Goal: Task Accomplishment & Management: Complete application form

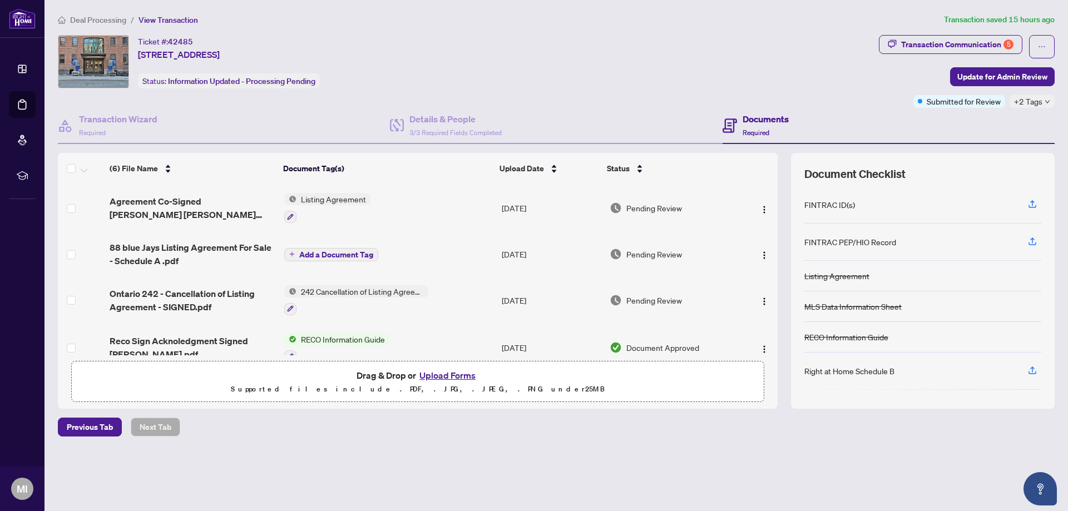
click at [436, 379] on button "Upload Forms" at bounding box center [447, 375] width 63 height 14
click at [332, 198] on span "Listing Agreement" at bounding box center [333, 199] width 74 height 12
click at [316, 254] on span "Listing Agreement" at bounding box center [313, 254] width 74 height 12
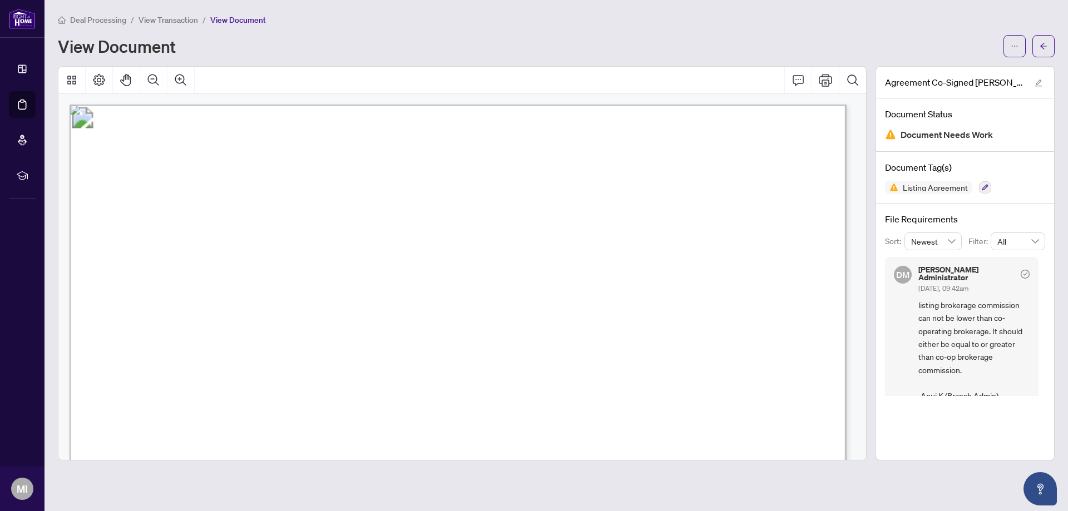
click at [169, 21] on span "View Transaction" at bounding box center [168, 20] width 60 height 10
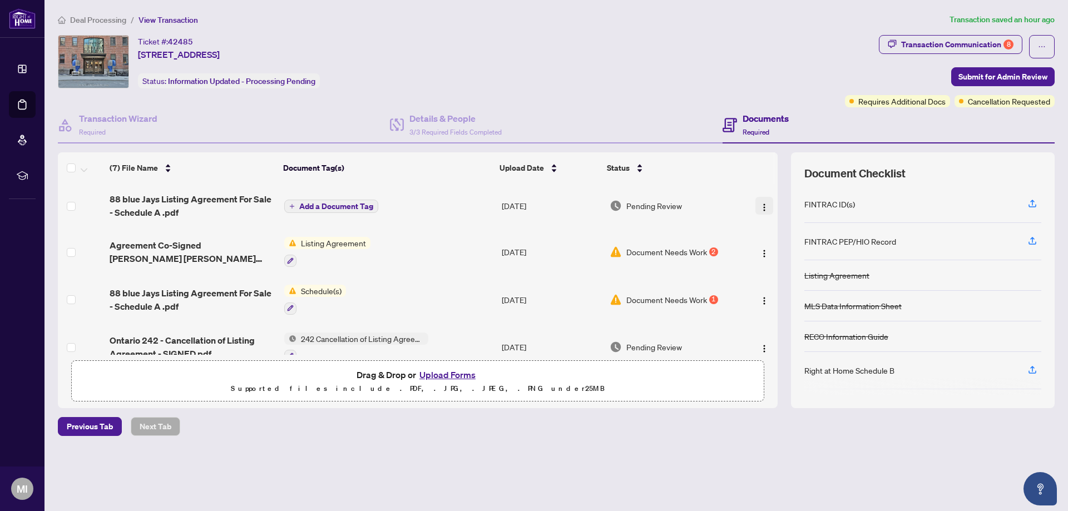
click at [761, 207] on img "button" at bounding box center [764, 207] width 9 height 9
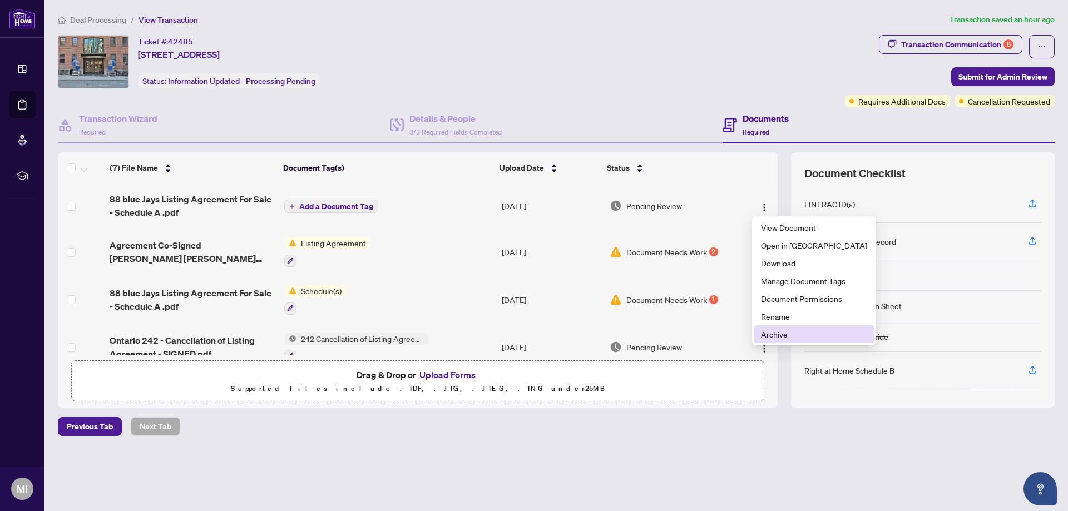
click at [779, 337] on span "Archive" at bounding box center [814, 334] width 106 height 12
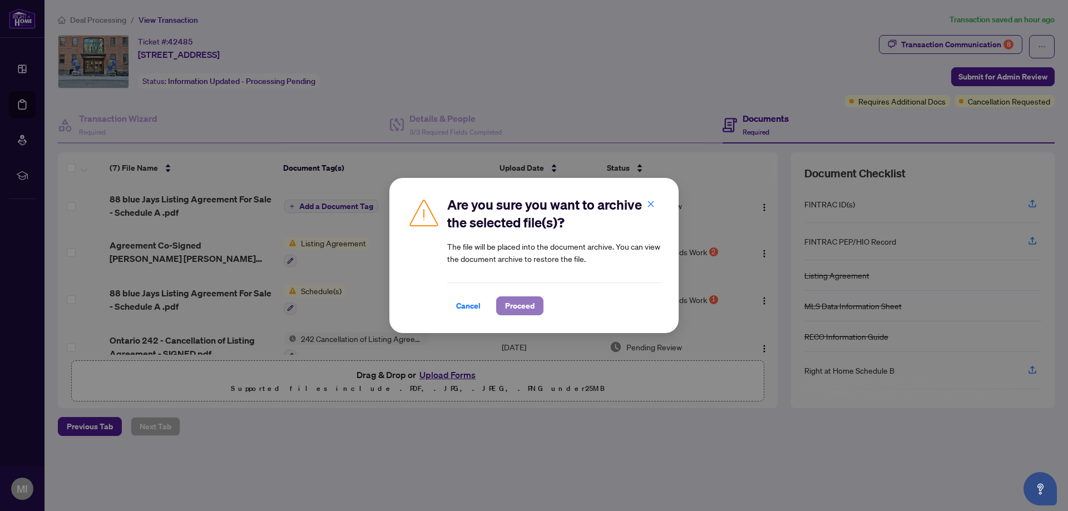
click at [520, 304] on span "Proceed" at bounding box center [519, 306] width 29 height 18
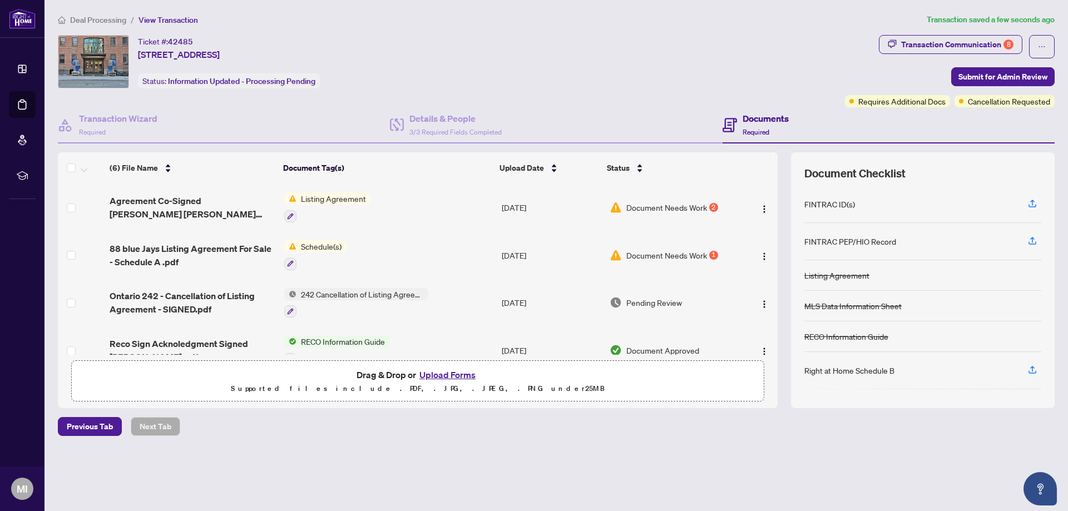
click at [437, 375] on button "Upload Forms" at bounding box center [447, 375] width 63 height 14
click at [289, 262] on icon "button" at bounding box center [290, 264] width 6 height 6
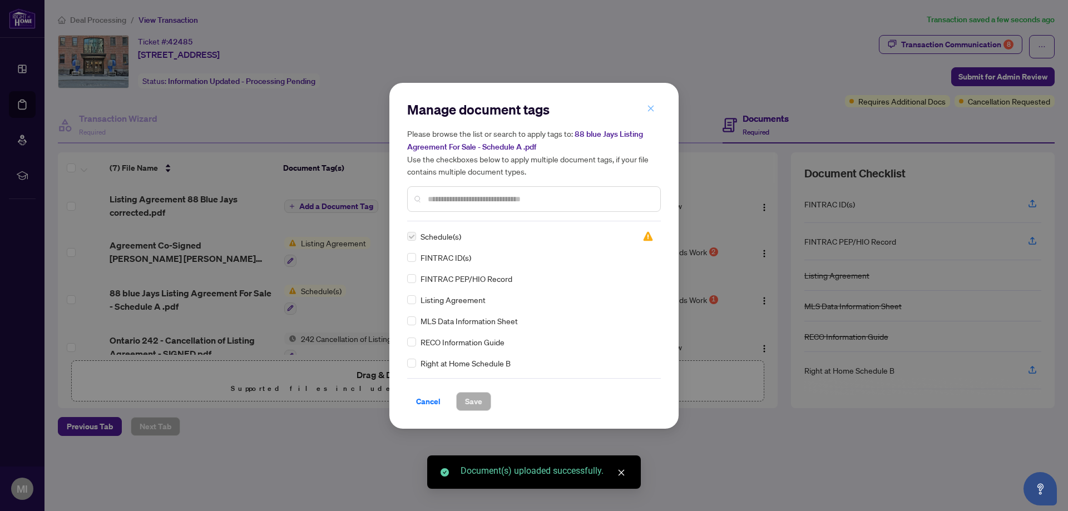
click at [650, 109] on icon "close" at bounding box center [651, 109] width 6 height 6
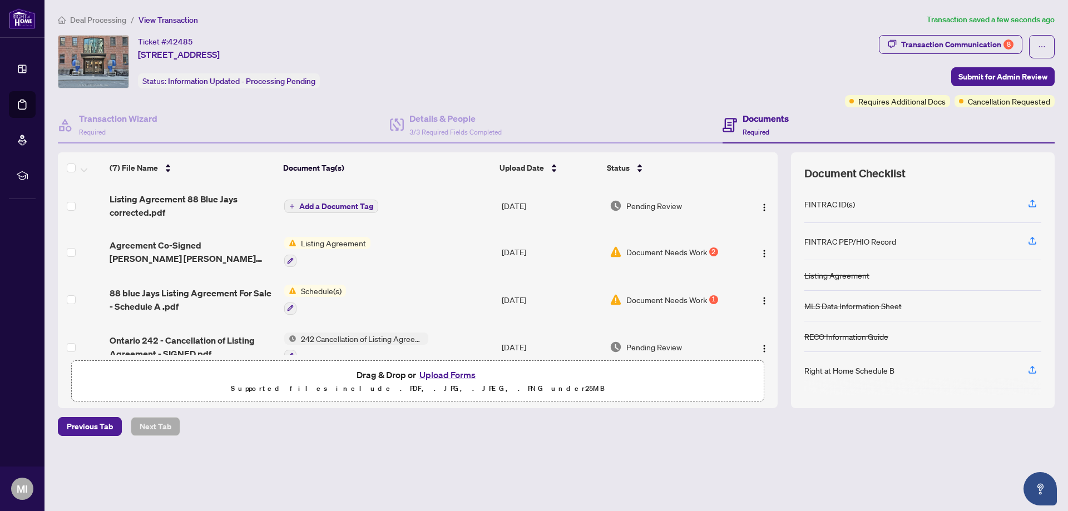
click at [453, 375] on button "Upload Forms" at bounding box center [447, 375] width 63 height 14
click at [343, 205] on span "Add a Document Tag" at bounding box center [336, 206] width 74 height 8
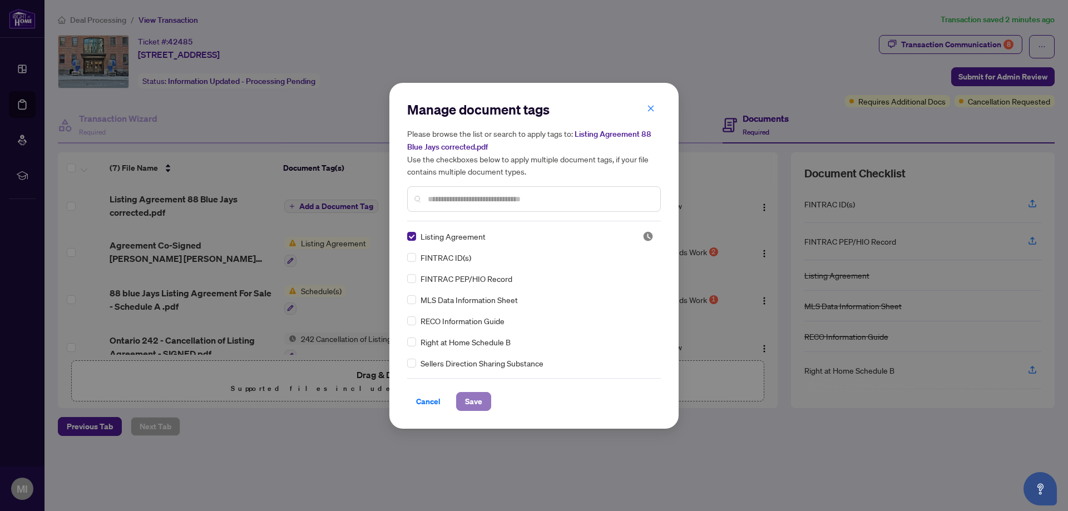
click at [478, 403] on span "Save" at bounding box center [473, 402] width 17 height 18
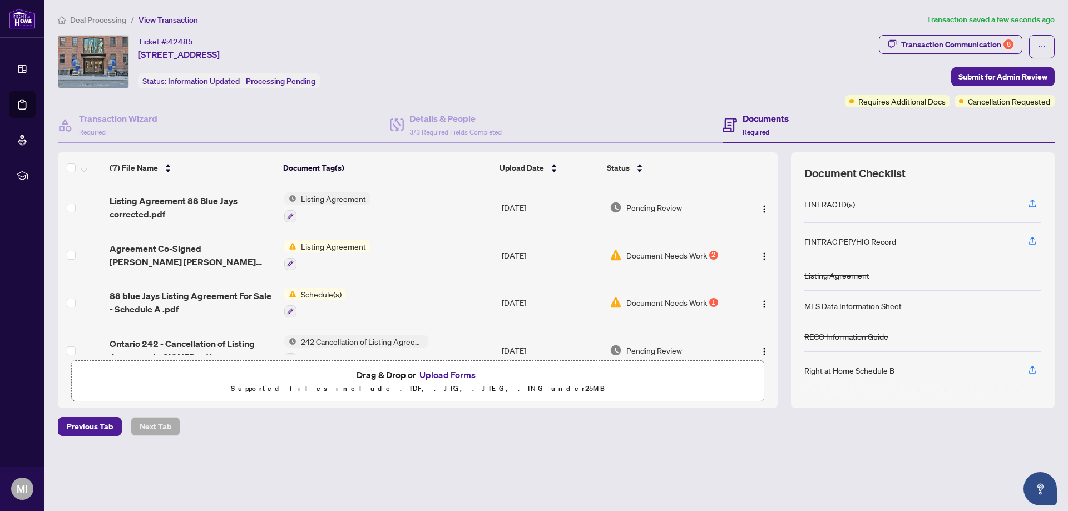
click at [438, 376] on button "Upload Forms" at bounding box center [447, 375] width 63 height 14
click at [761, 305] on img "button" at bounding box center [764, 304] width 9 height 9
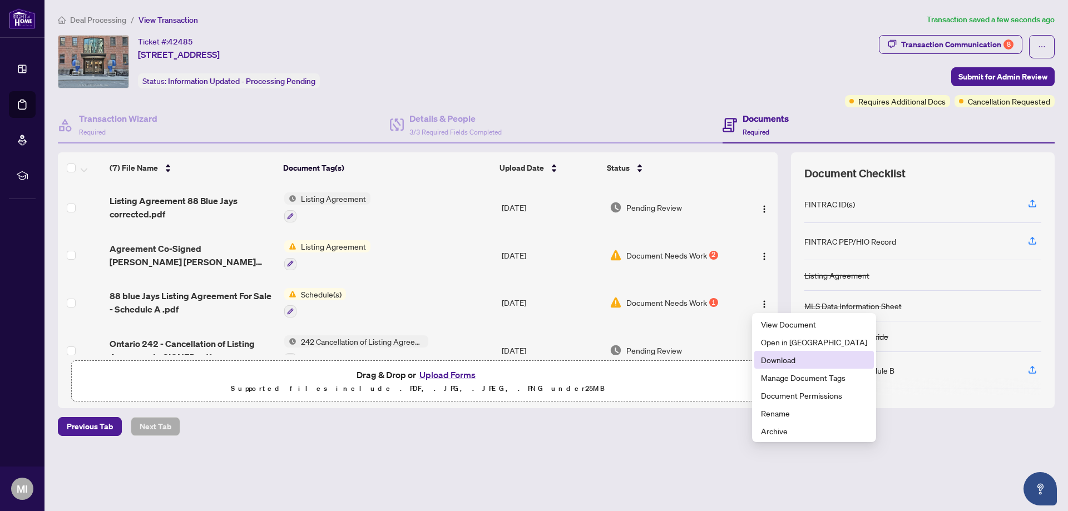
click at [769, 361] on span "Download" at bounding box center [814, 360] width 106 height 12
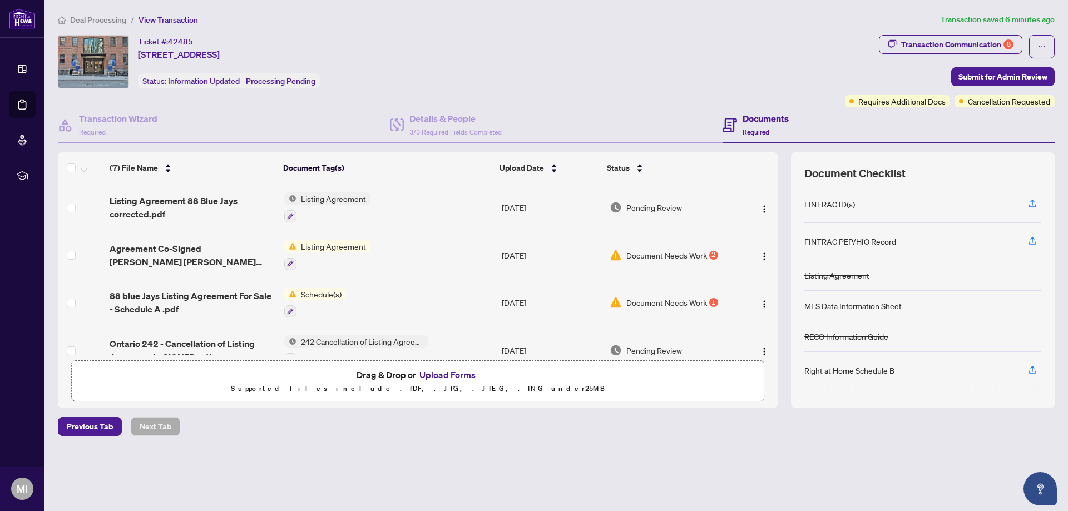
click at [457, 375] on button "Upload Forms" at bounding box center [447, 375] width 63 height 14
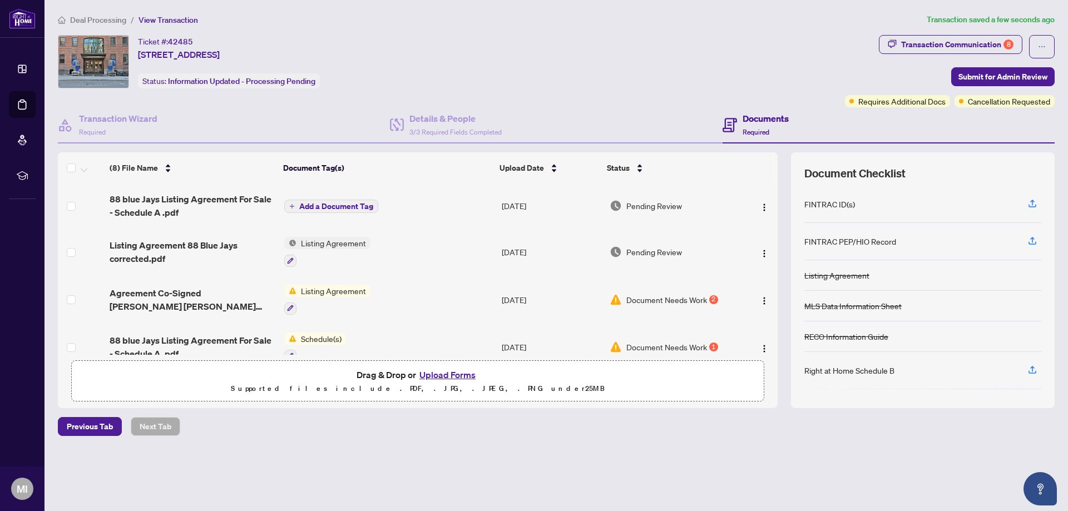
click at [340, 207] on span "Add a Document Tag" at bounding box center [336, 206] width 74 height 8
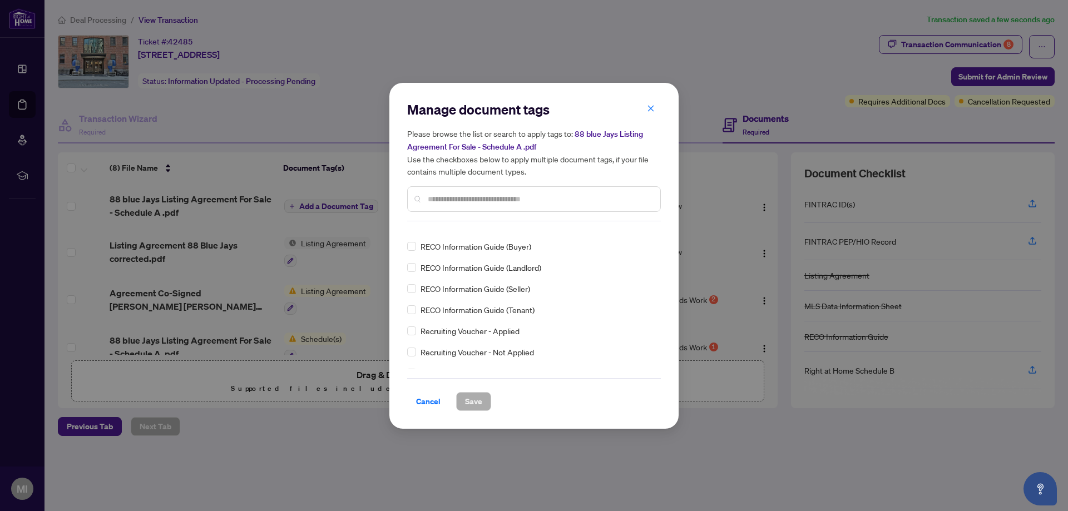
scroll to position [2113, 0]
click at [459, 198] on input "text" at bounding box center [540, 199] width 224 height 12
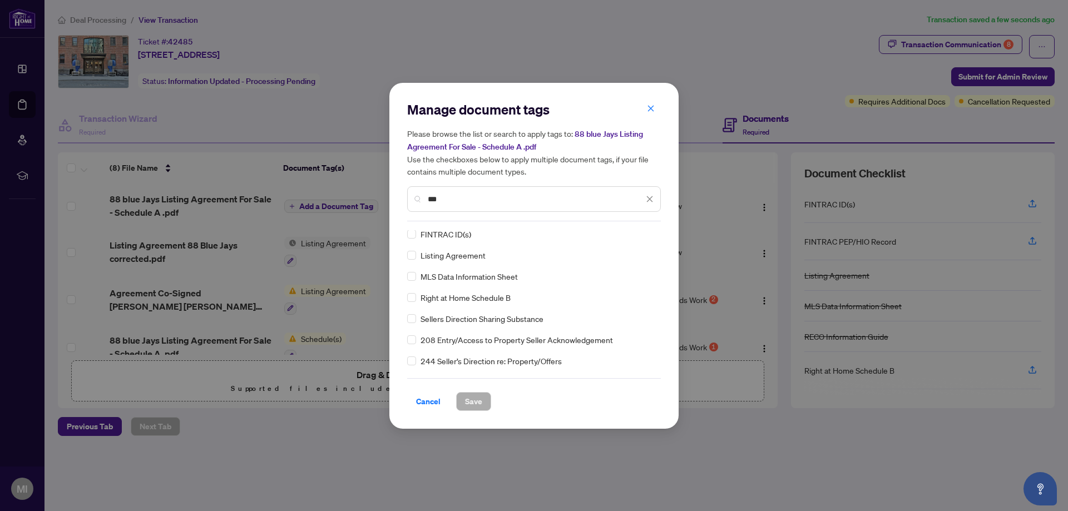
scroll to position [0, 0]
type input "***"
click at [473, 407] on span "Save" at bounding box center [473, 402] width 17 height 18
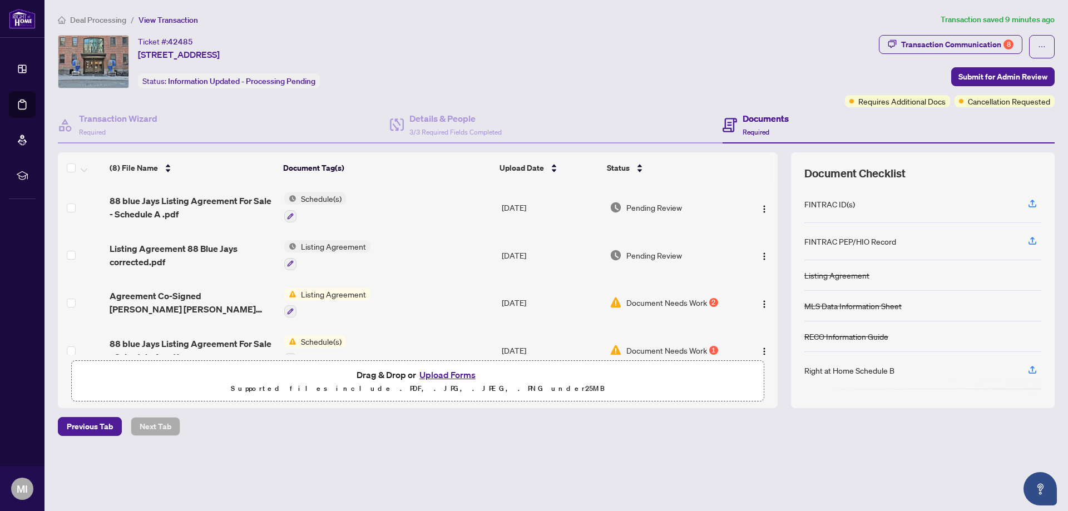
click at [439, 373] on button "Upload Forms" at bounding box center [447, 375] width 63 height 14
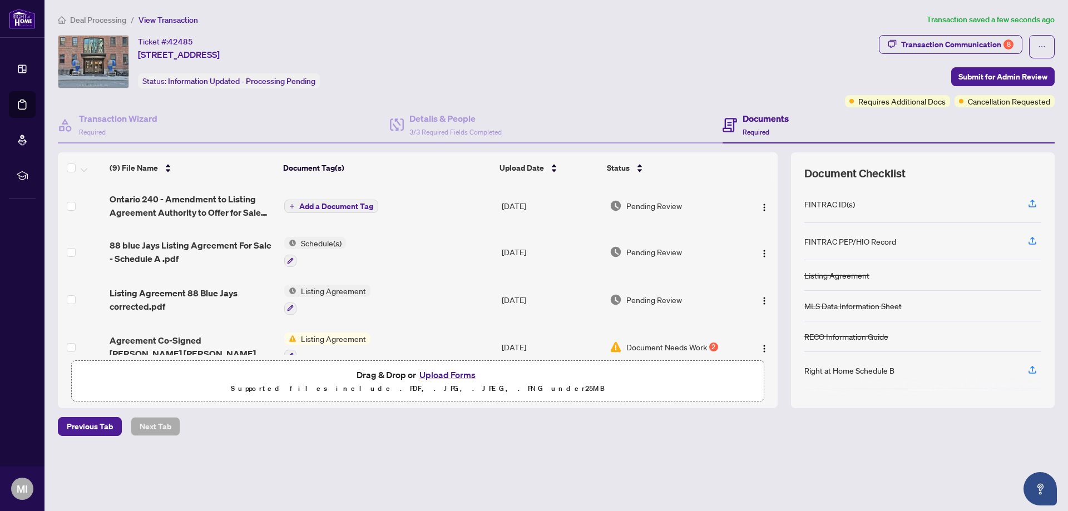
click at [329, 207] on span "Add a Document Tag" at bounding box center [336, 206] width 74 height 8
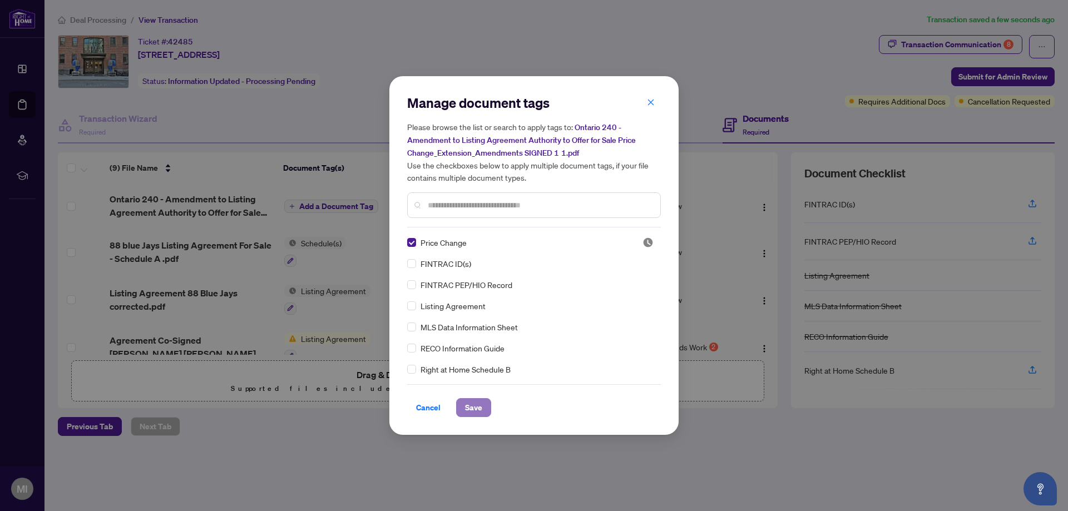
click at [476, 410] on span "Save" at bounding box center [473, 408] width 17 height 18
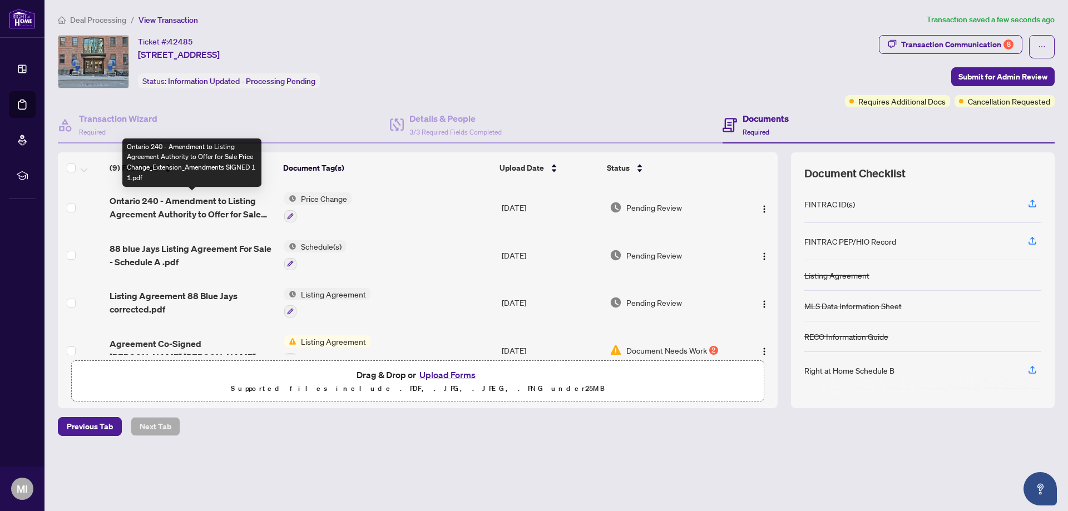
click at [209, 207] on span "Ontario 240 - Amendment to Listing Agreement Authority to Offer for Sale Price …" at bounding box center [192, 207] width 165 height 27
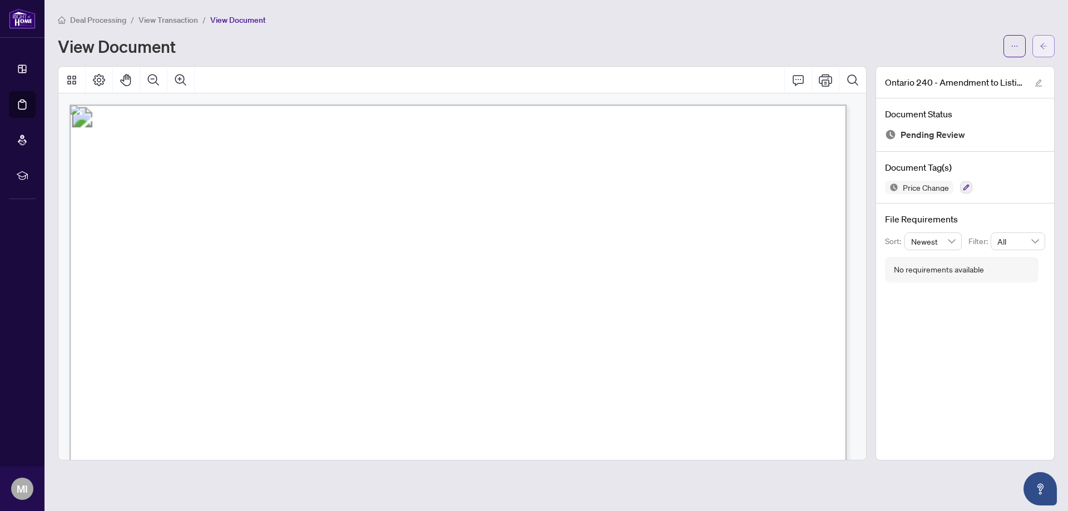
click at [1042, 44] on icon "arrow-left" at bounding box center [1043, 46] width 8 height 8
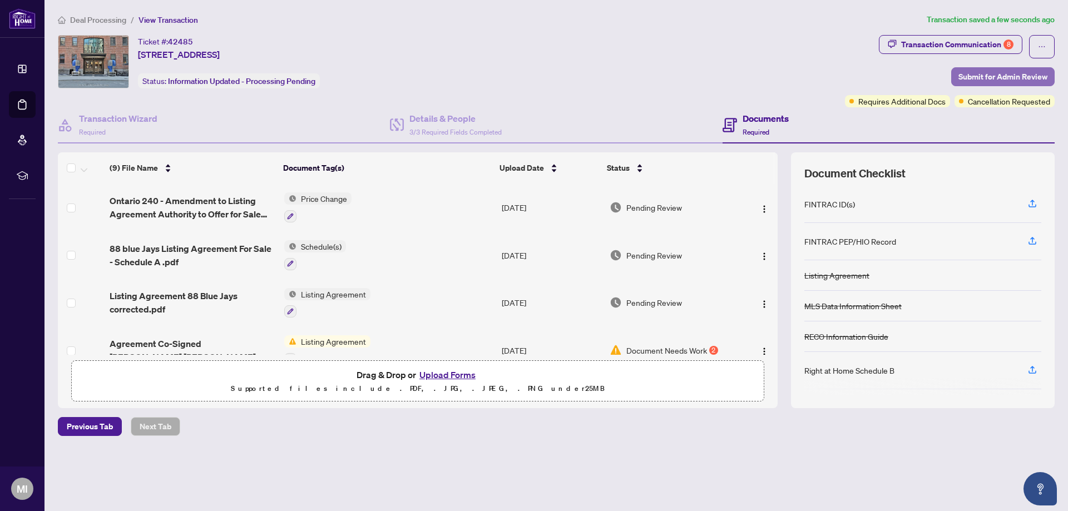
click at [994, 77] on span "Submit for Admin Review" at bounding box center [1002, 77] width 89 height 18
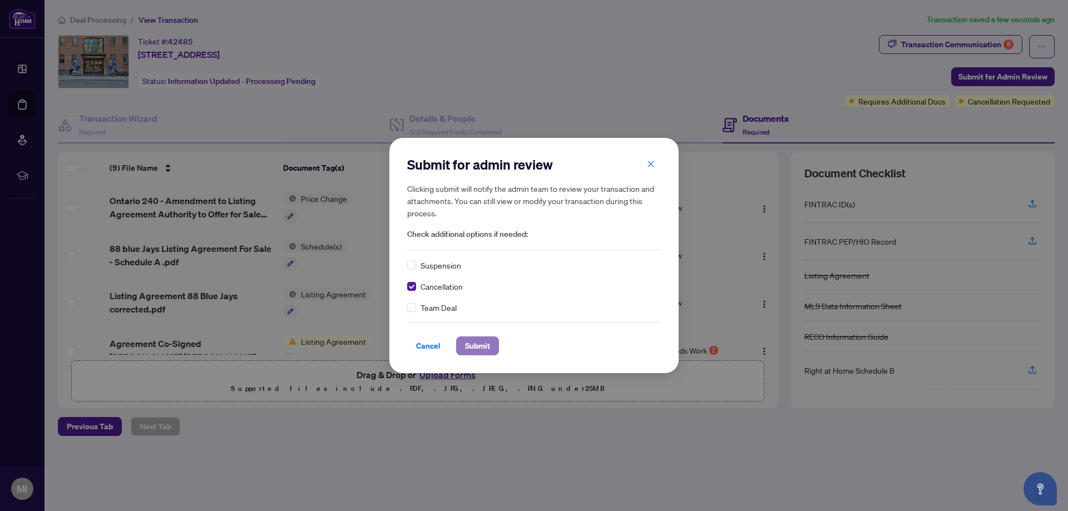
click at [480, 345] on span "Submit" at bounding box center [477, 346] width 25 height 18
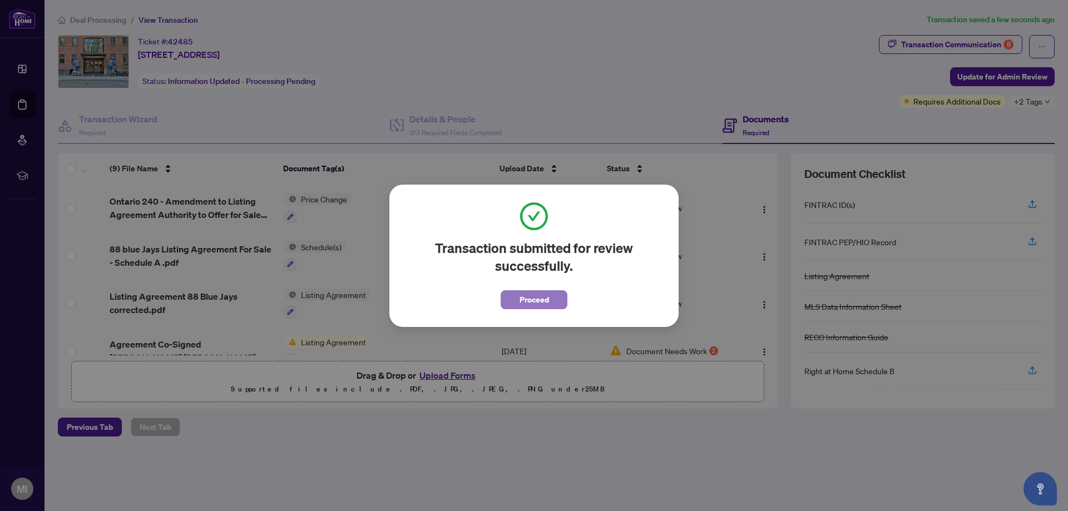
click at [532, 300] on span "Proceed" at bounding box center [533, 300] width 29 height 18
